Goal: Check status

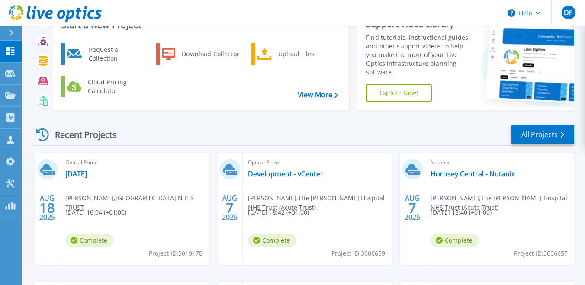
scroll to position [43, 0]
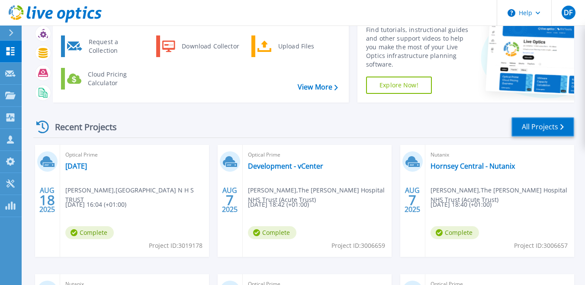
click at [534, 135] on link "All Projects" at bounding box center [542, 126] width 63 height 19
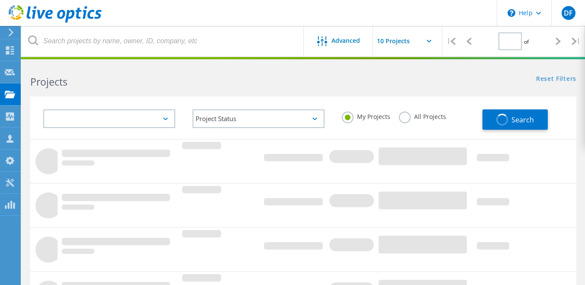
type input "1"
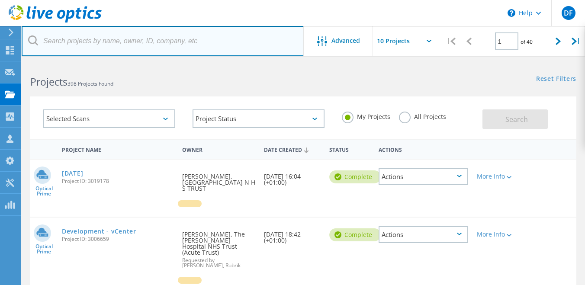
click at [124, 48] on input "text" at bounding box center [163, 41] width 283 height 30
paste input "robert.smith@wsh.nhs.uk"
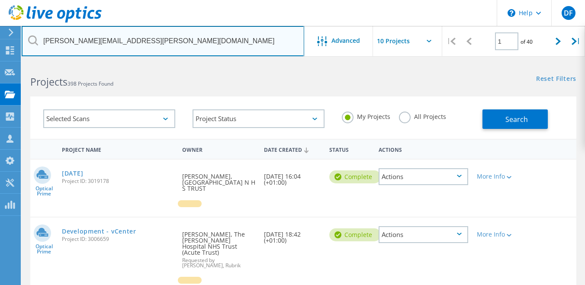
type input "robert.smith@wsh.nhs.uk"
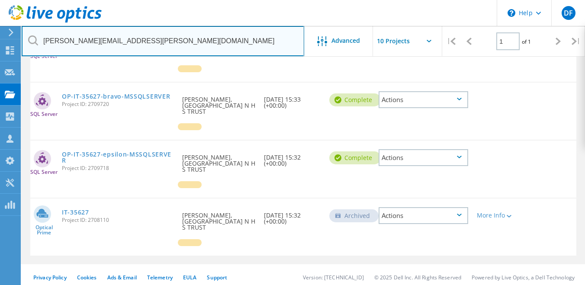
scroll to position [313, 0]
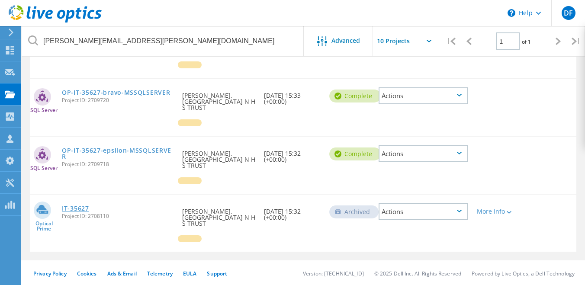
click at [75, 206] on link "IT-35627" at bounding box center [75, 209] width 27 height 6
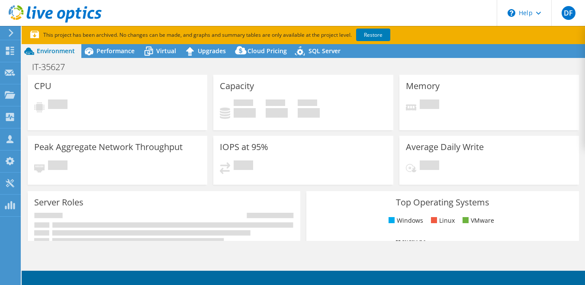
select select "EULondon"
select select "GBP"
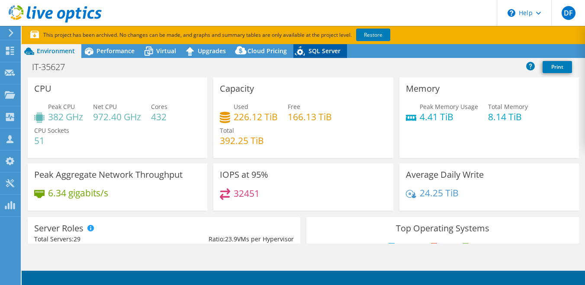
click at [321, 52] on span "SQL Server" at bounding box center [325, 51] width 32 height 8
